Goal: Task Accomplishment & Management: Manage account settings

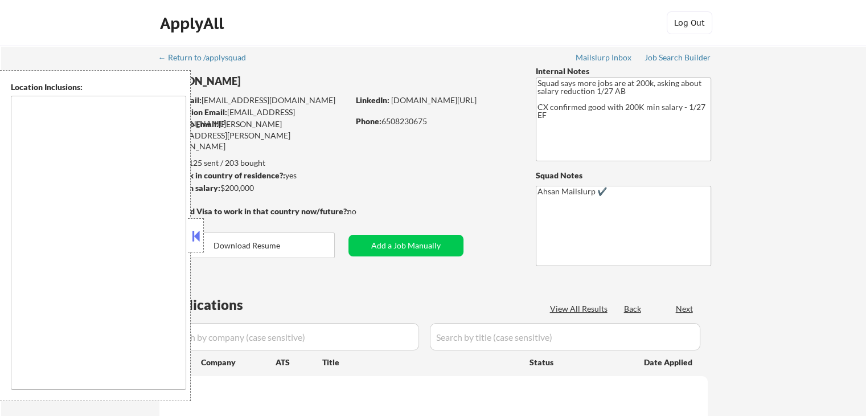
type textarea "[GEOGRAPHIC_DATA], [GEOGRAPHIC_DATA] [GEOGRAPHIC_DATA], [GEOGRAPHIC_DATA] [GEOG…"
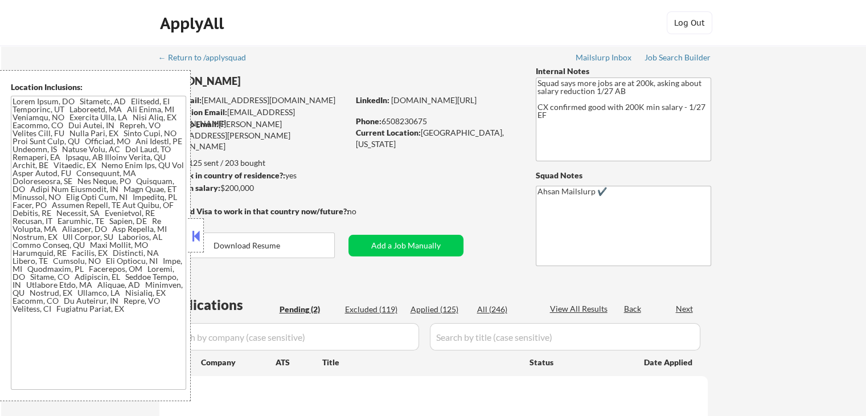
select select ""pending""
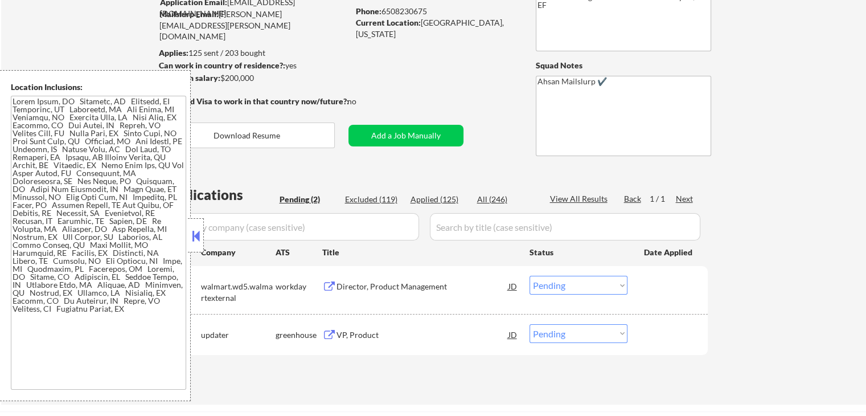
scroll to position [228, 0]
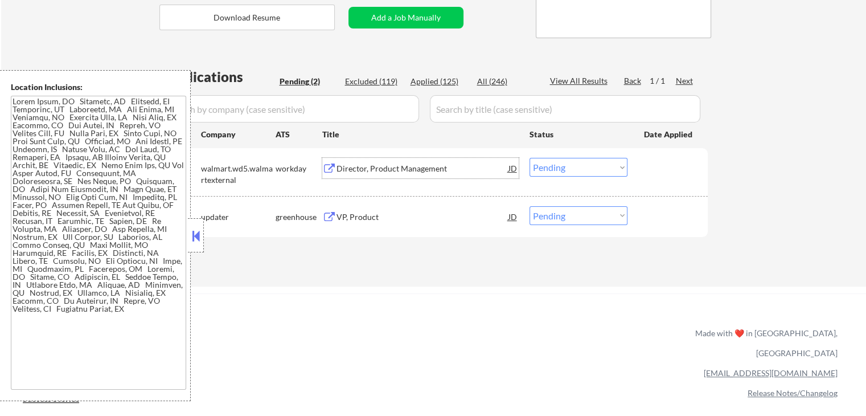
click at [351, 164] on div "Director, Product Management" at bounding box center [423, 168] width 172 height 11
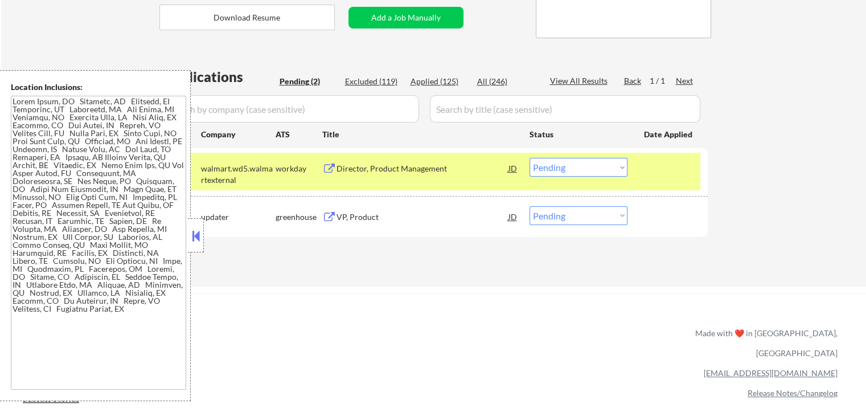
click at [346, 216] on div "VP, Product" at bounding box center [423, 216] width 172 height 11
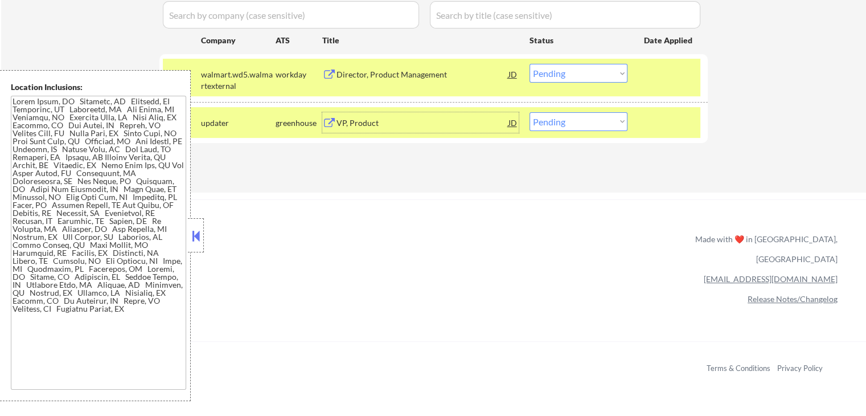
scroll to position [304, 0]
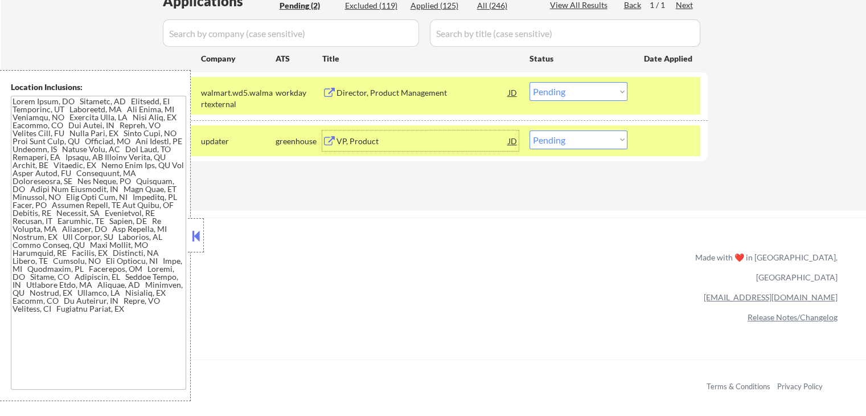
click at [571, 140] on select "Choose an option... Pending Applied Excluded (Questions) Excluded (Expired) Exc…" at bounding box center [579, 139] width 98 height 19
select select ""applied""
click at [530, 130] on select "Choose an option... Pending Applied Excluded (Questions) Excluded (Expired) Exc…" at bounding box center [579, 139] width 98 height 19
click at [576, 91] on select "Choose an option... Pending Applied Excluded (Questions) Excluded (Expired) Exc…" at bounding box center [579, 91] width 98 height 19
select select ""applied""
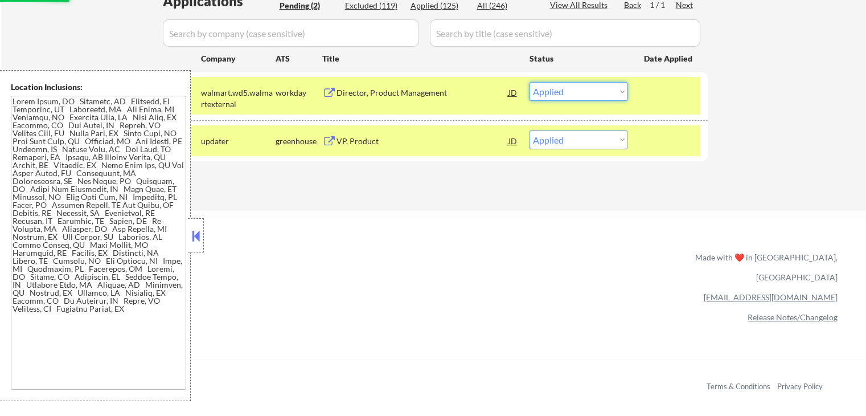
click at [530, 82] on select "Choose an option... Pending Applied Excluded (Questions) Excluded (Expired) Exc…" at bounding box center [579, 91] width 98 height 19
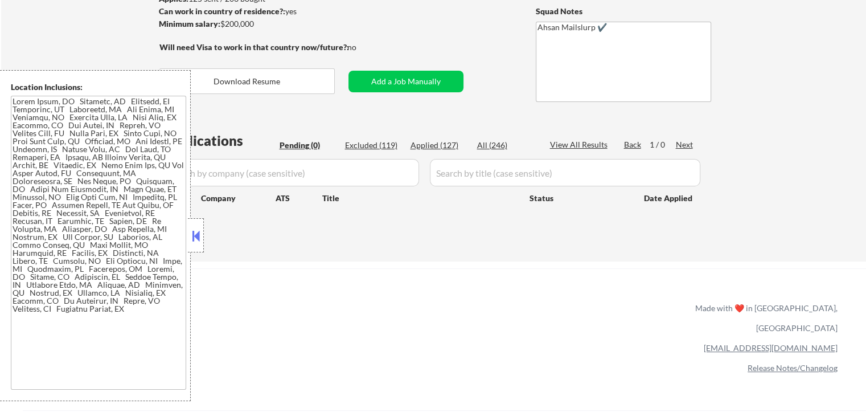
scroll to position [151, 0]
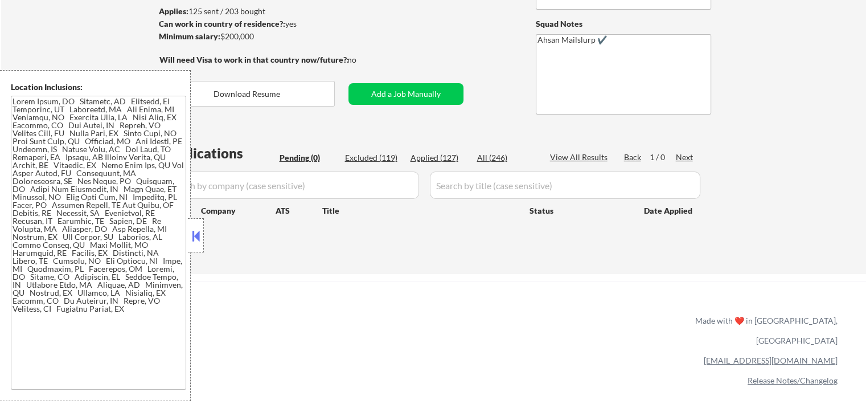
click at [476, 56] on div "← Return to /applysquad Mailslurp Inbox Job Search Builder [PERSON_NAME] User E…" at bounding box center [434, 79] width 568 height 371
